Goal: Transaction & Acquisition: Download file/media

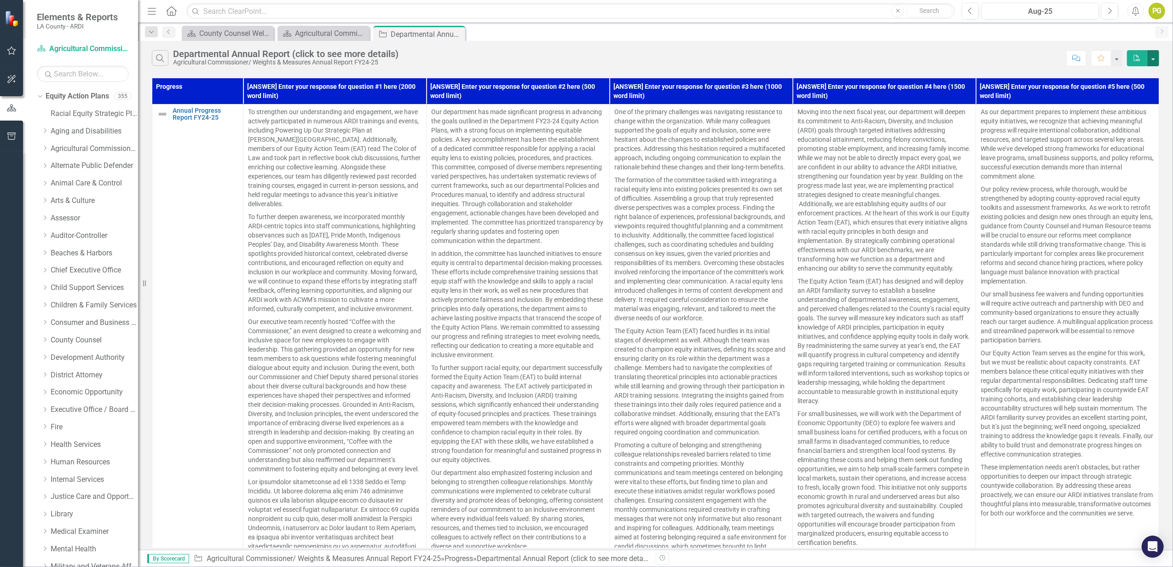
click at [582, 57] on button "button" at bounding box center [1153, 58] width 12 height 16
click at [582, 75] on link "PDF Export to PDF" at bounding box center [1122, 75] width 73 height 17
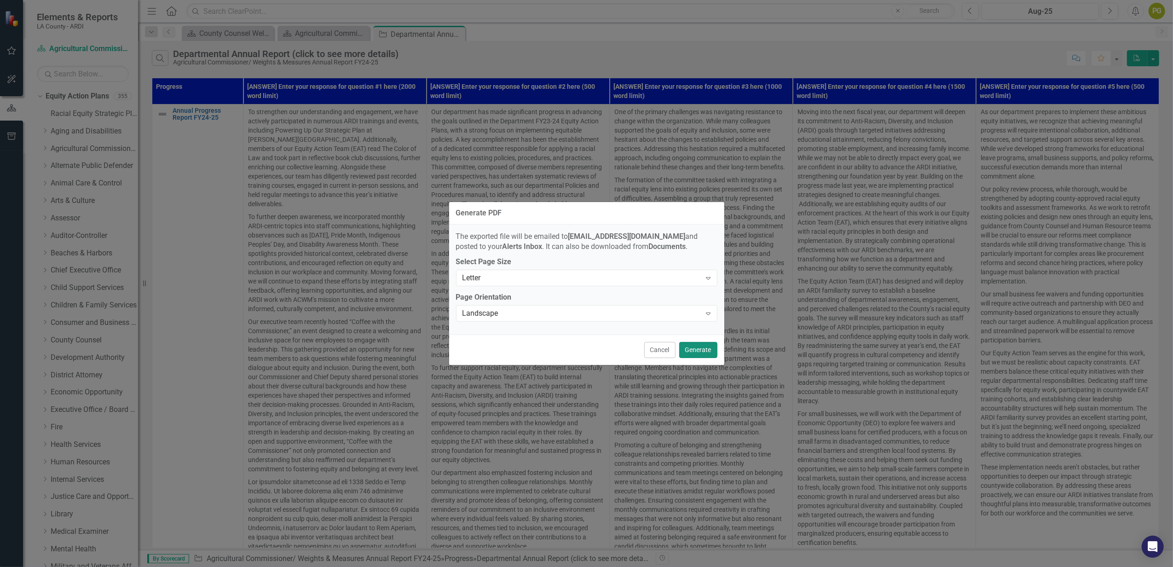
click at [582, 352] on button "Generate" at bounding box center [698, 350] width 38 height 16
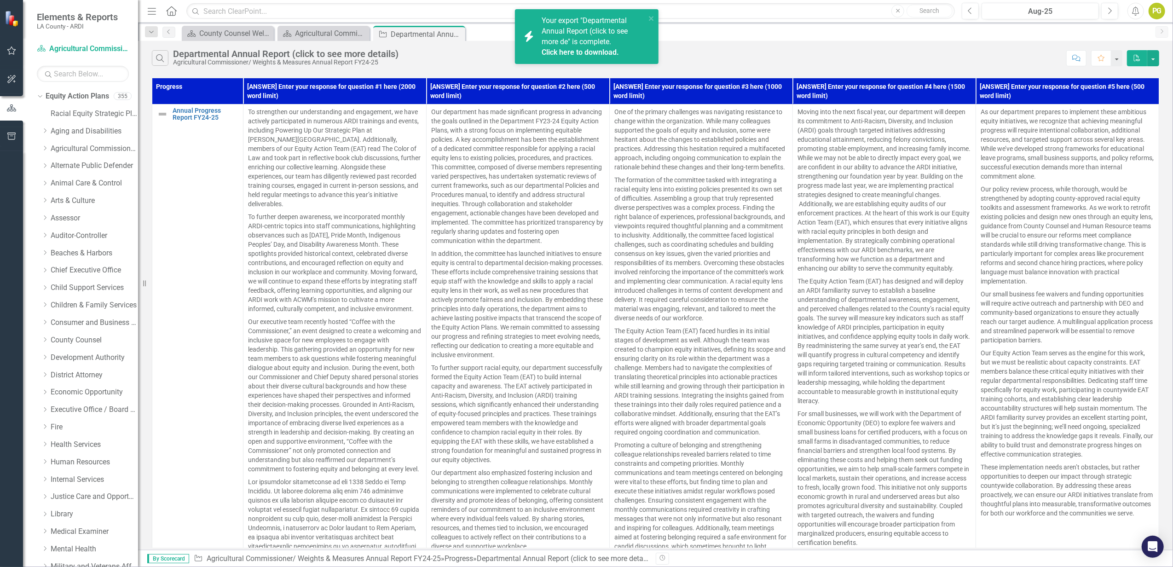
click at [573, 48] on link "Click here to download." at bounding box center [579, 52] width 77 height 9
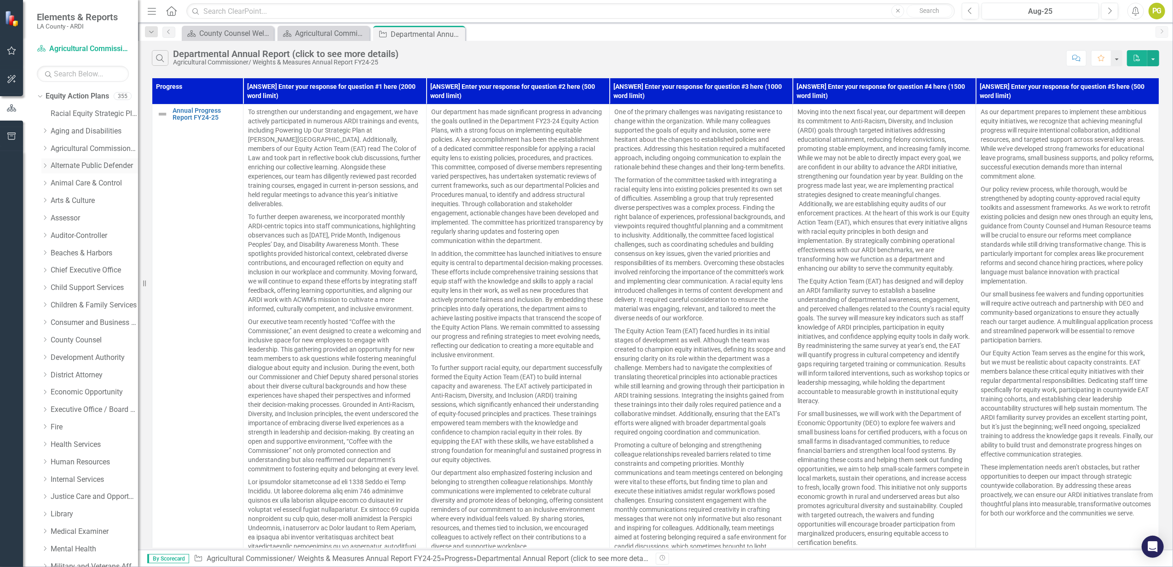
click at [89, 166] on link "Alternate Public Defender" at bounding box center [94, 166] width 87 height 11
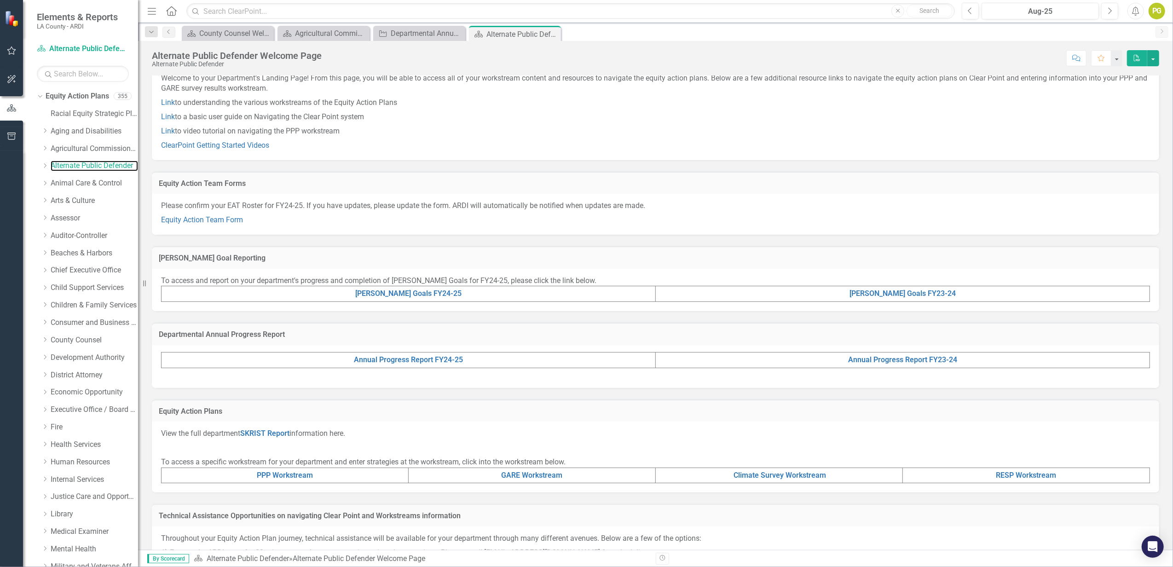
scroll to position [61, 0]
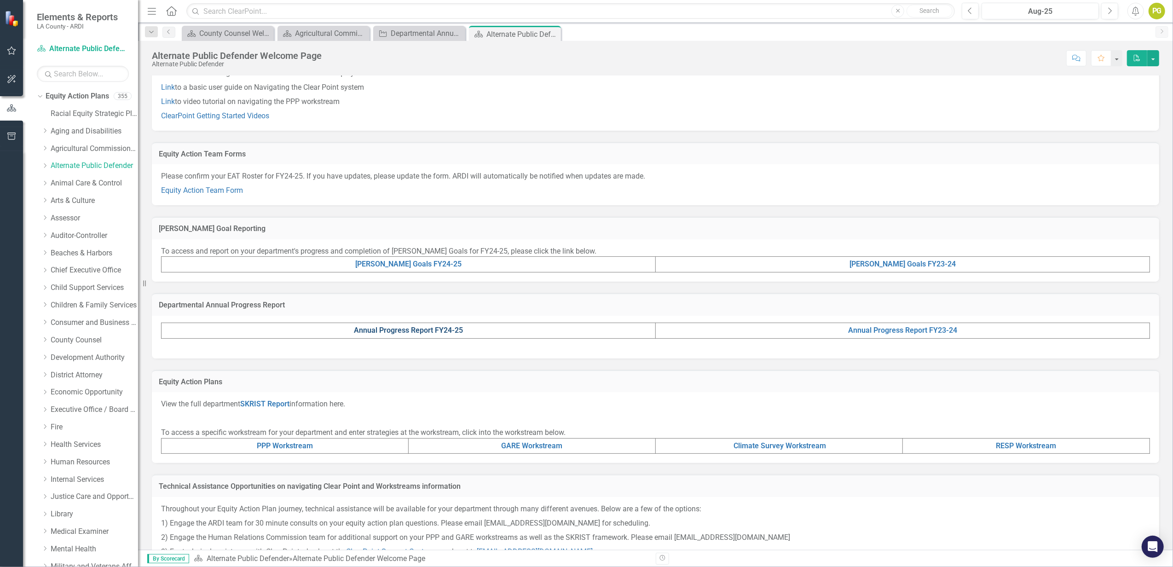
click at [439, 329] on link "Annual Progress Report FY24-25" at bounding box center [408, 330] width 109 height 9
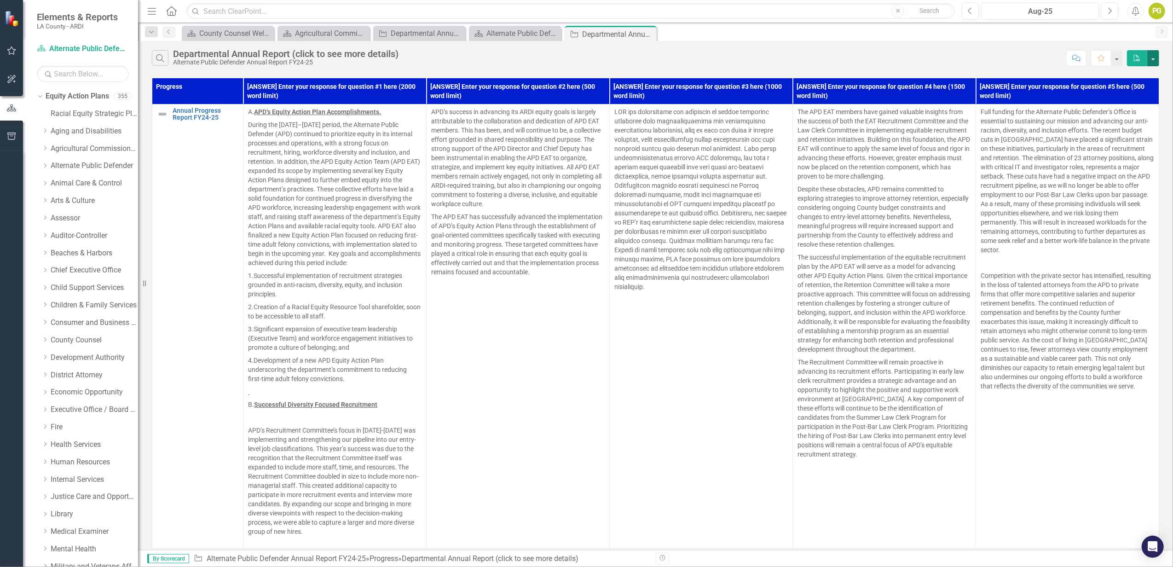
click at [582, 57] on button "button" at bounding box center [1153, 58] width 12 height 16
click at [582, 75] on link "PDF Export to PDF" at bounding box center [1122, 75] width 73 height 17
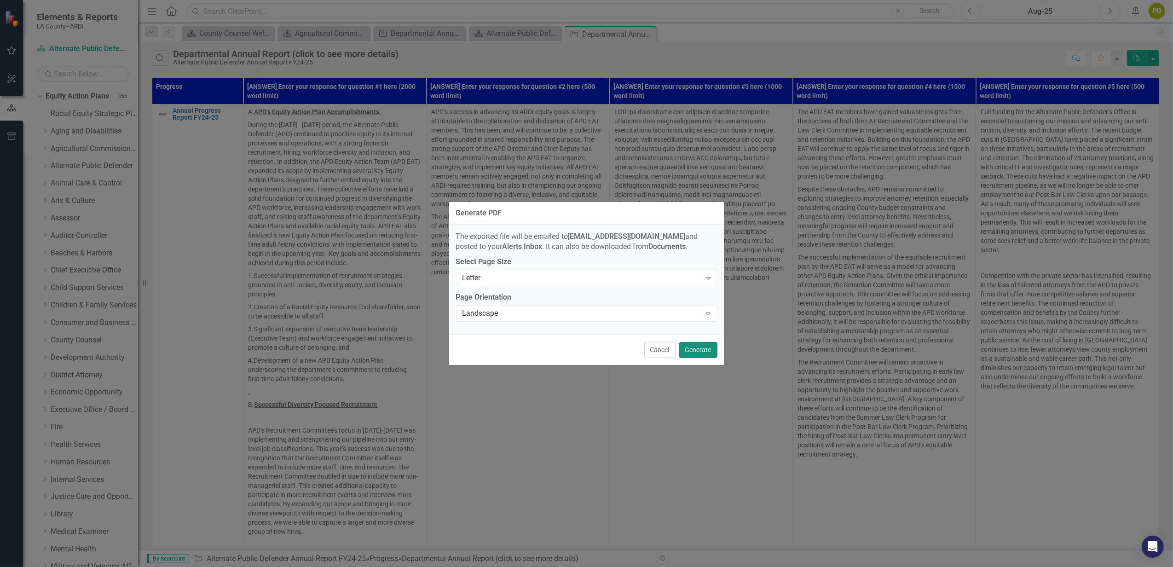
click at [582, 350] on button "Generate" at bounding box center [698, 350] width 38 height 16
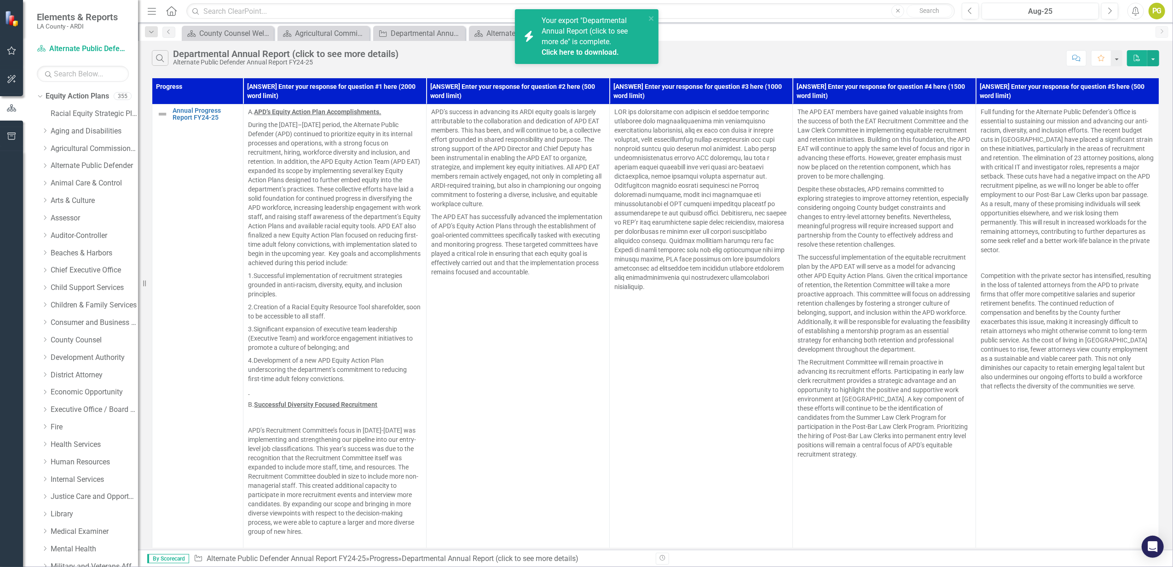
click at [568, 46] on div "Your export "Departmental Annual Report (click to see more de" is complete. Cli…" at bounding box center [593, 37] width 104 height 42
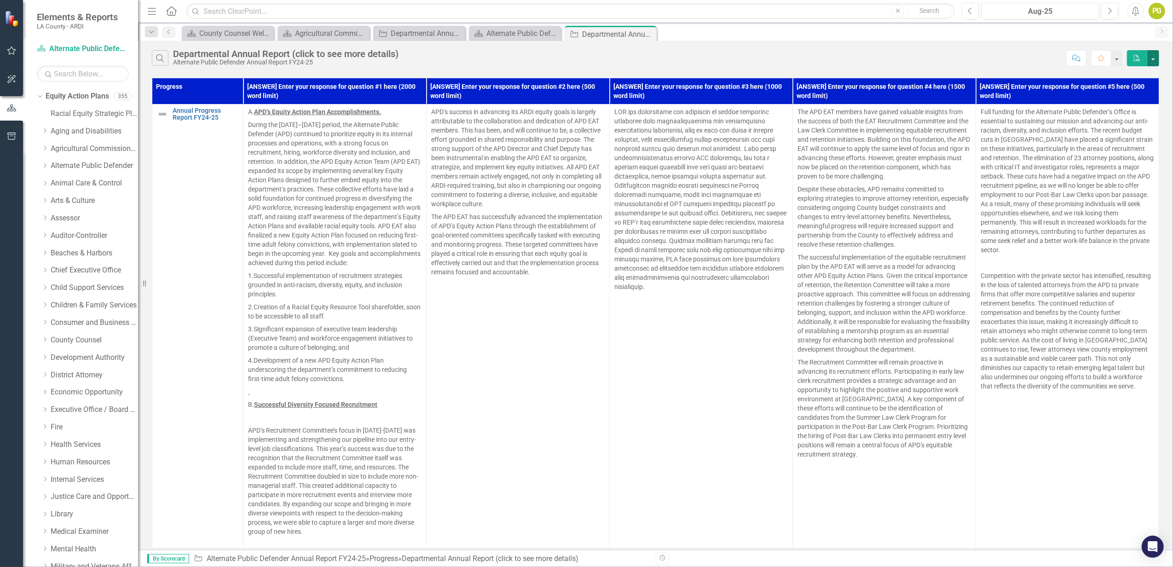
click at [582, 59] on button "button" at bounding box center [1153, 58] width 12 height 16
